Goal: Transaction & Acquisition: Download file/media

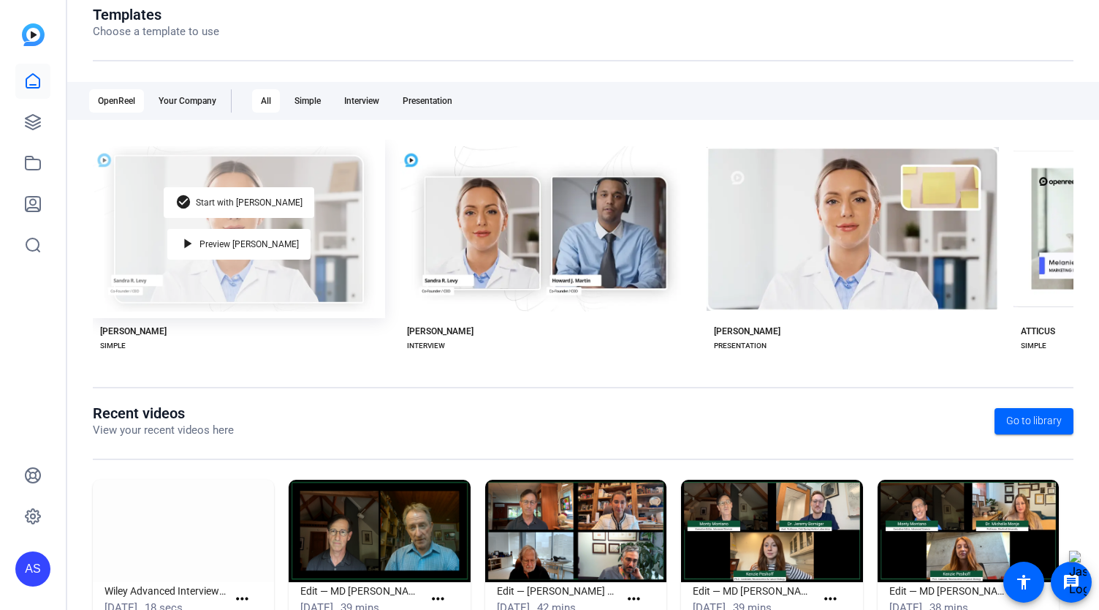
scroll to position [220, 0]
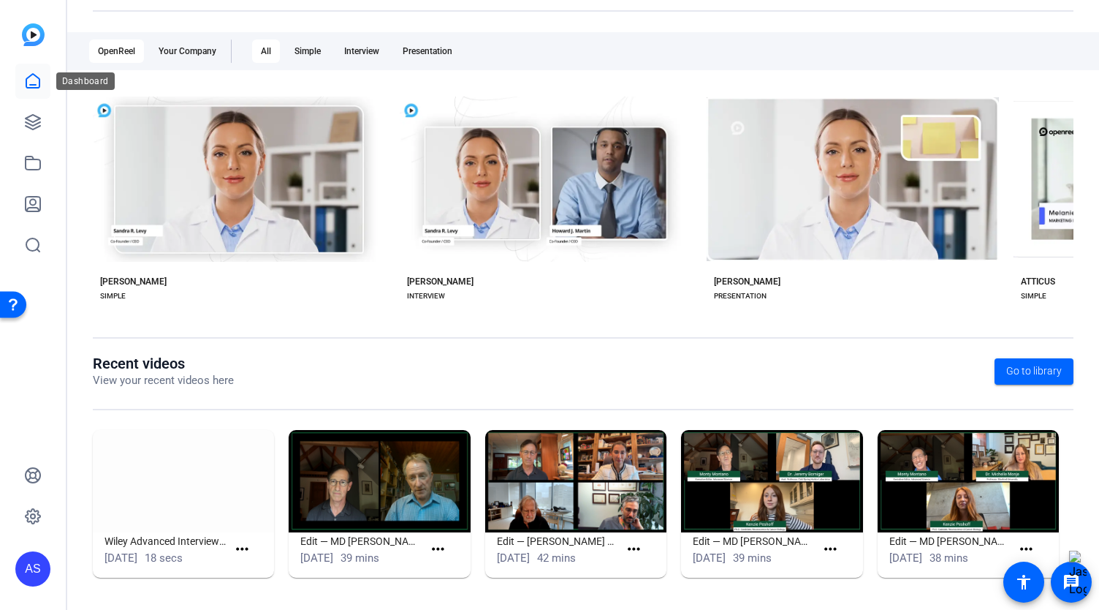
click at [31, 89] on icon at bounding box center [33, 81] width 18 height 18
click at [26, 116] on icon at bounding box center [33, 122] width 18 height 18
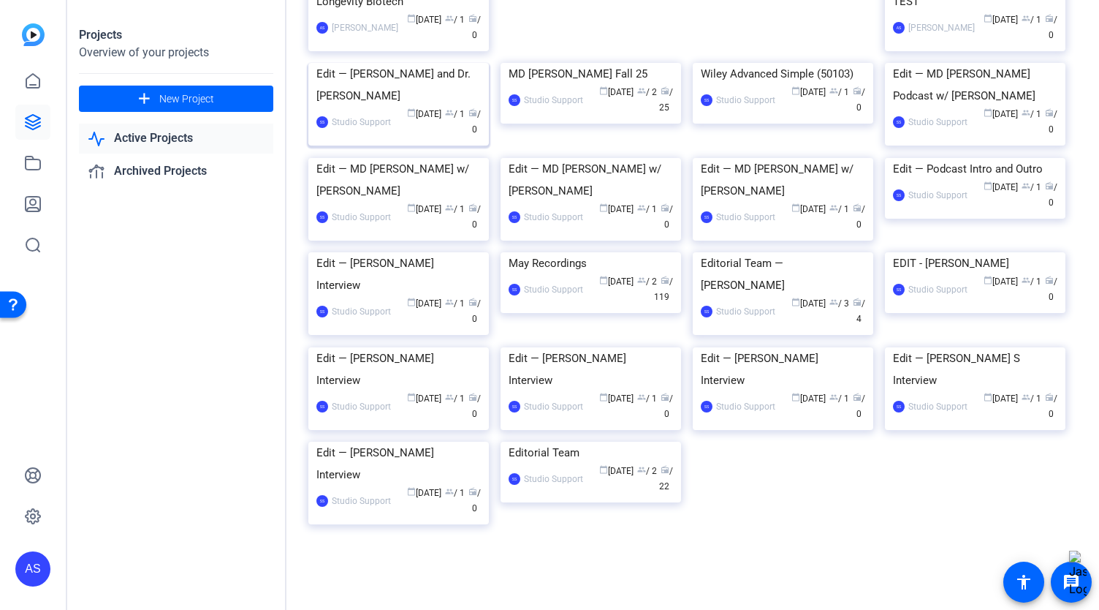
scroll to position [160, 0]
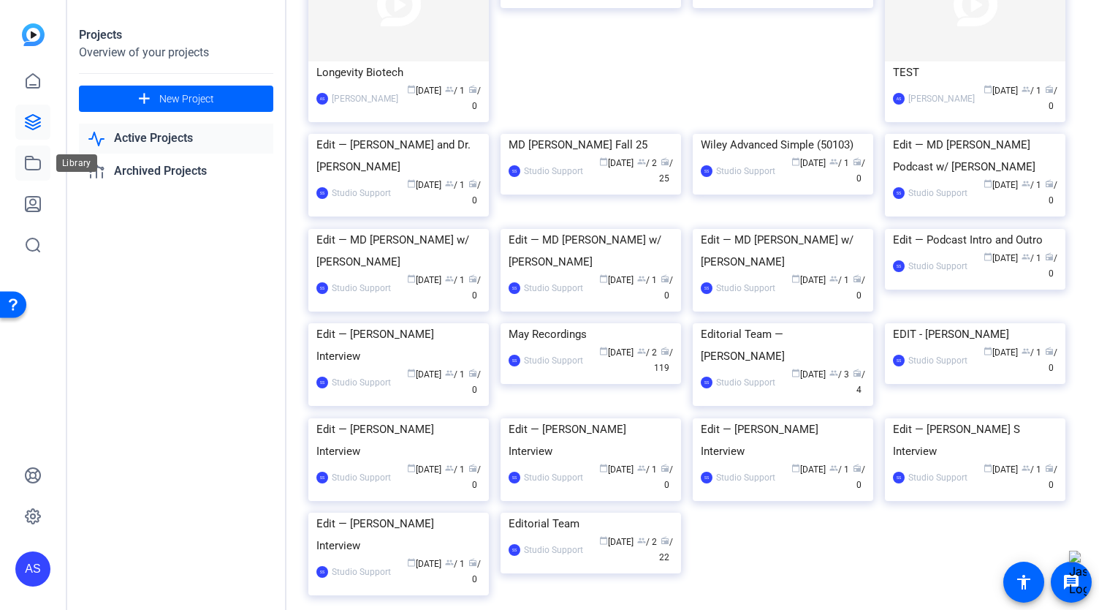
click at [42, 175] on link at bounding box center [32, 162] width 35 height 35
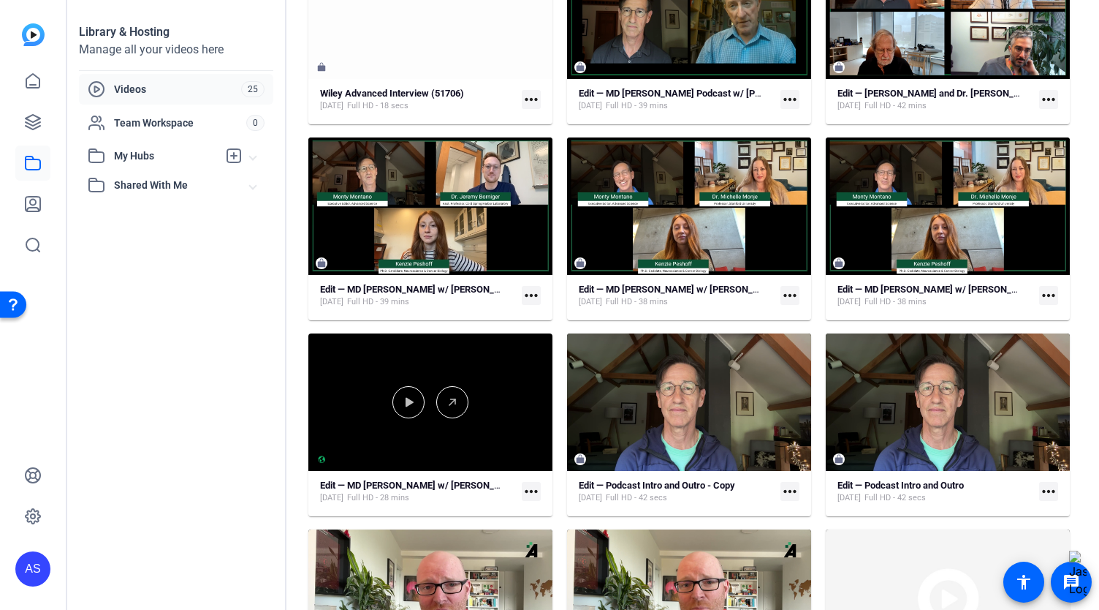
scroll to position [219, 0]
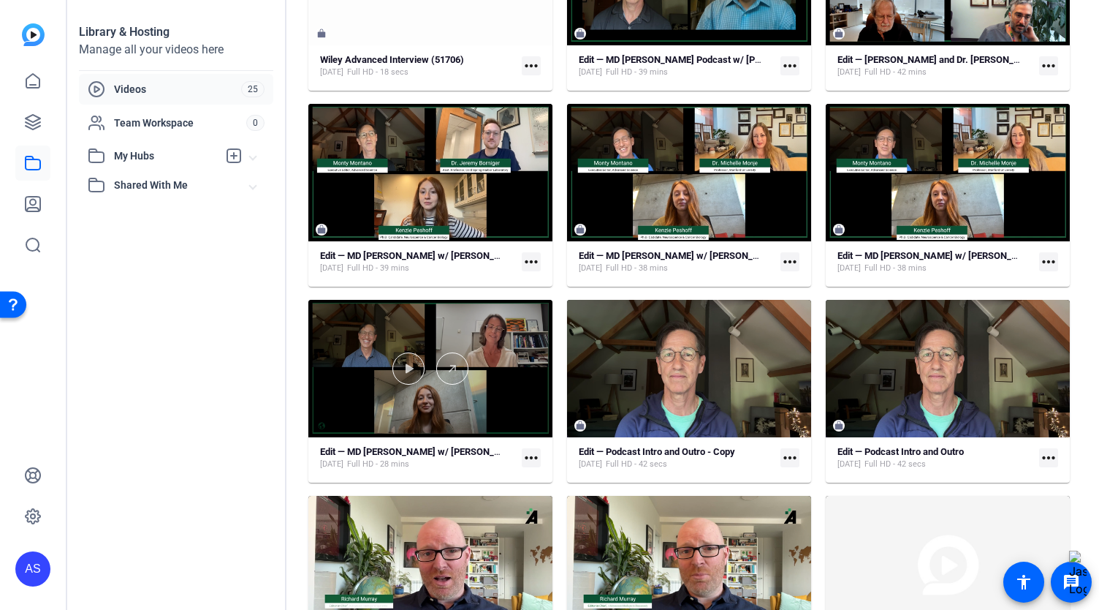
click at [335, 401] on div at bounding box center [430, 368] width 244 height 137
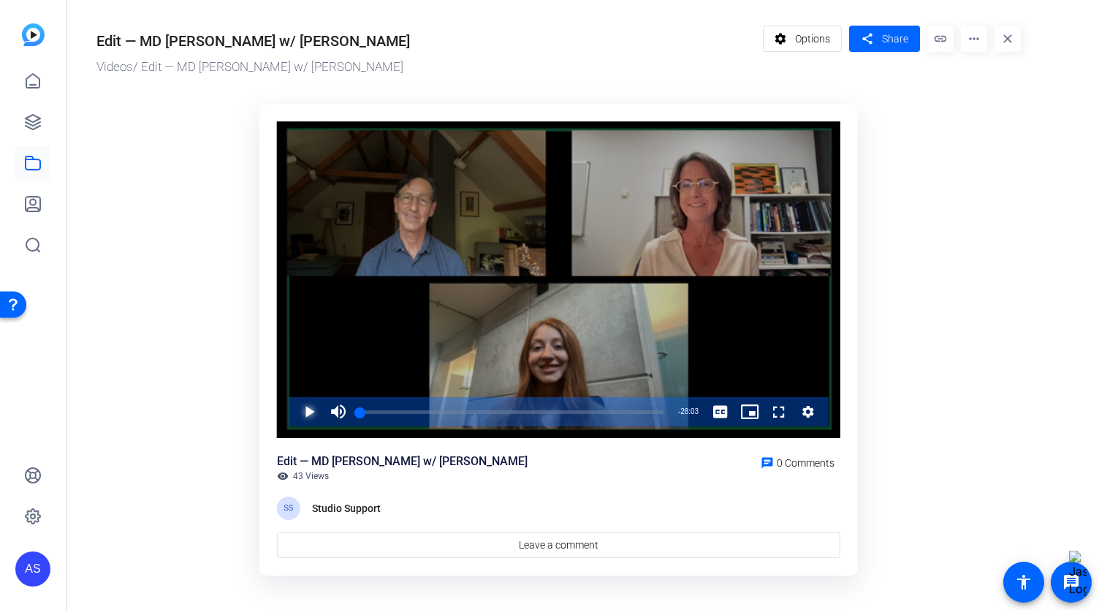
click at [295, 413] on span "Video Player" at bounding box center [295, 411] width 0 height 29
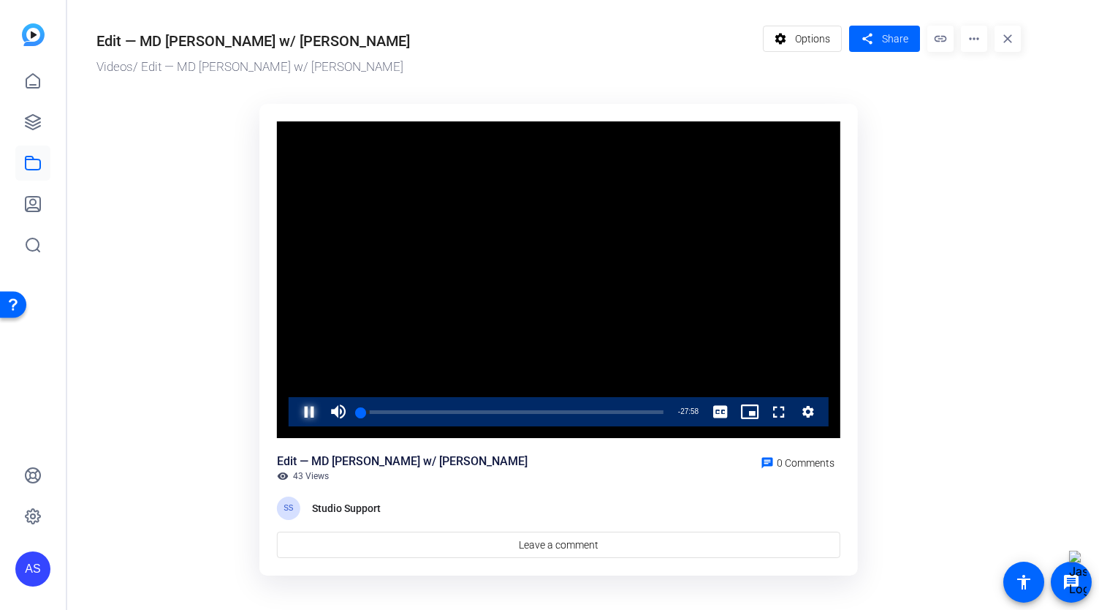
click at [295, 409] on span "Video Player" at bounding box center [295, 411] width 0 height 29
drag, startPoint x: 402, startPoint y: 411, endPoint x: 625, endPoint y: 417, distance: 223.0
click at [625, 414] on div "Loaded : 0.00% 23:51 01:45" at bounding box center [511, 412] width 303 height 4
click at [295, 412] on span "Video Player" at bounding box center [295, 411] width 0 height 29
click at [970, 39] on mat-icon "more_horiz" at bounding box center [974, 39] width 26 height 26
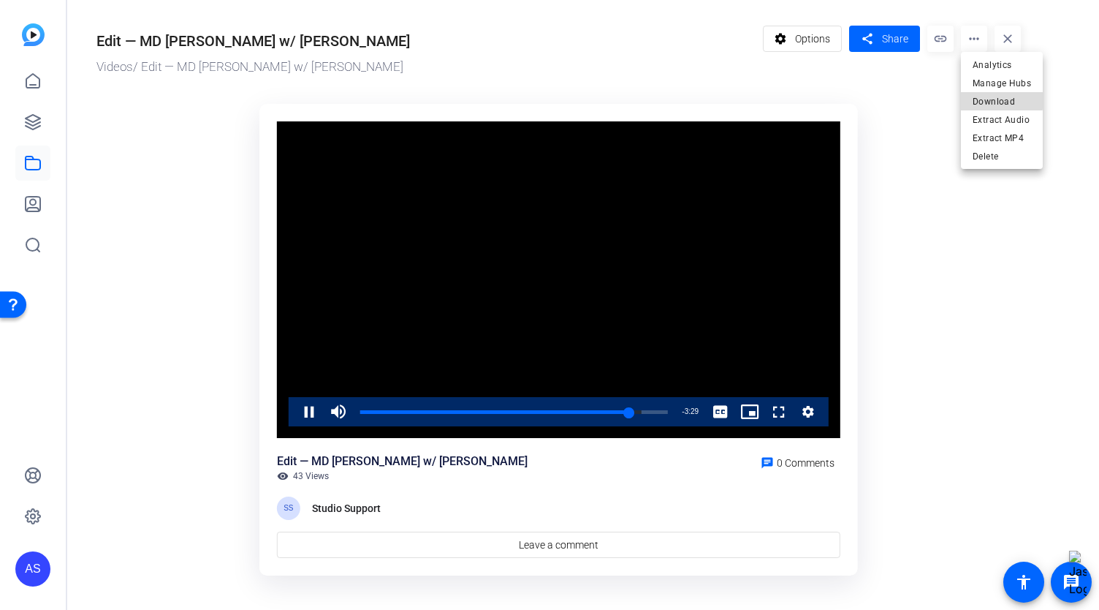
click at [982, 100] on span "Download" at bounding box center [1002, 102] width 58 height 18
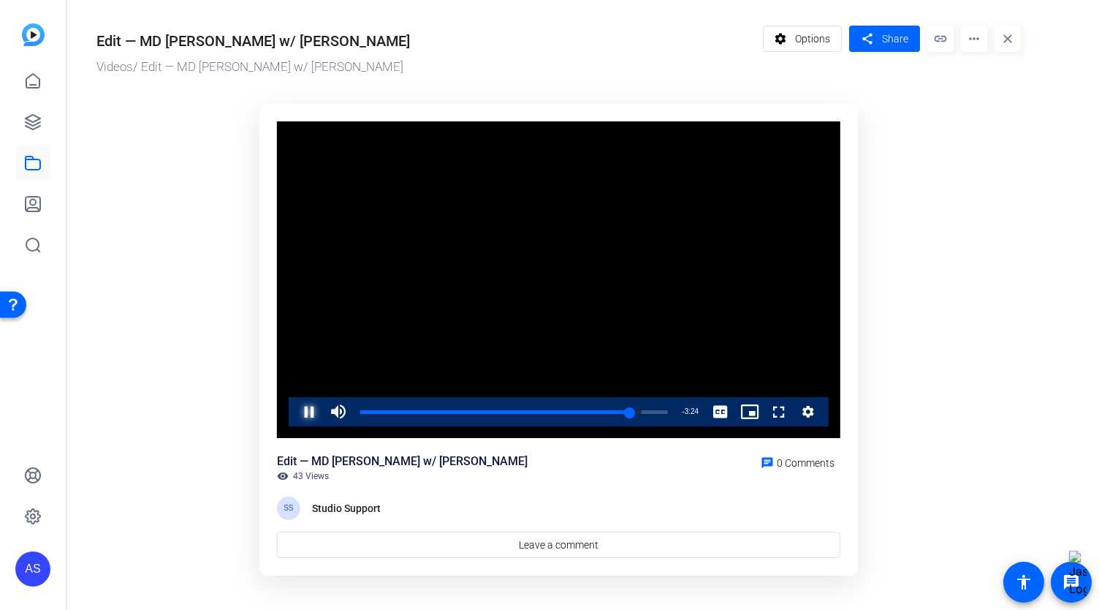
click at [295, 414] on span "Video Player" at bounding box center [295, 411] width 0 height 29
